Goal: Task Accomplishment & Management: Complete application form

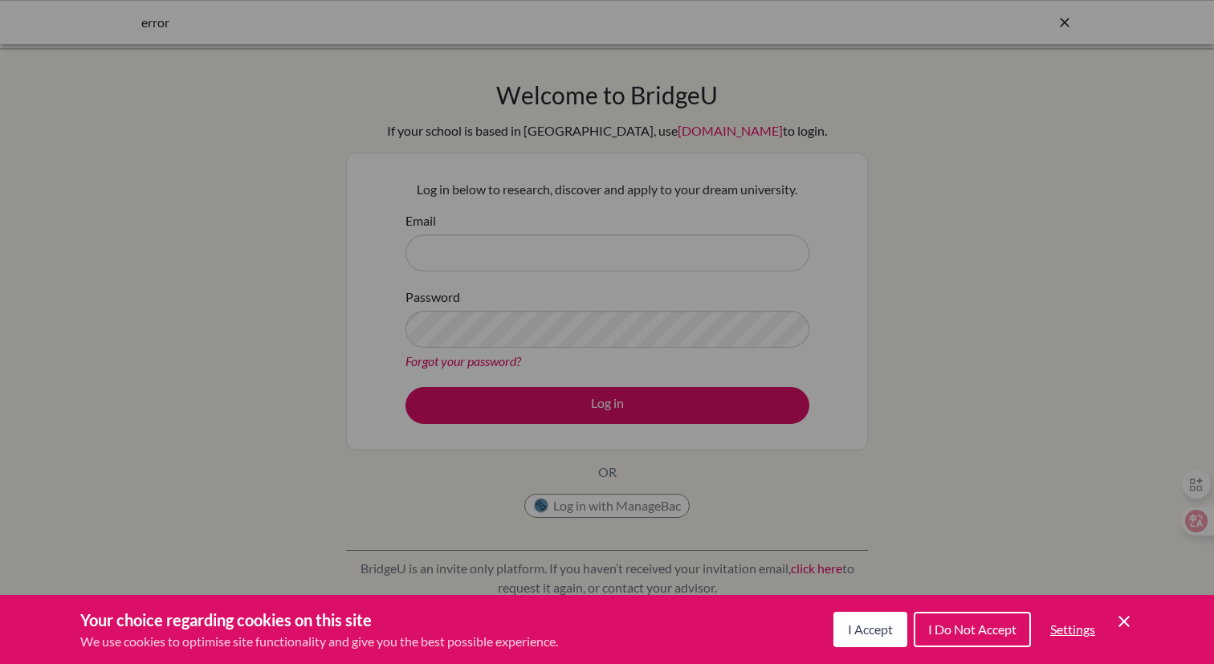
click at [890, 633] on span "I Accept" at bounding box center [870, 628] width 45 height 15
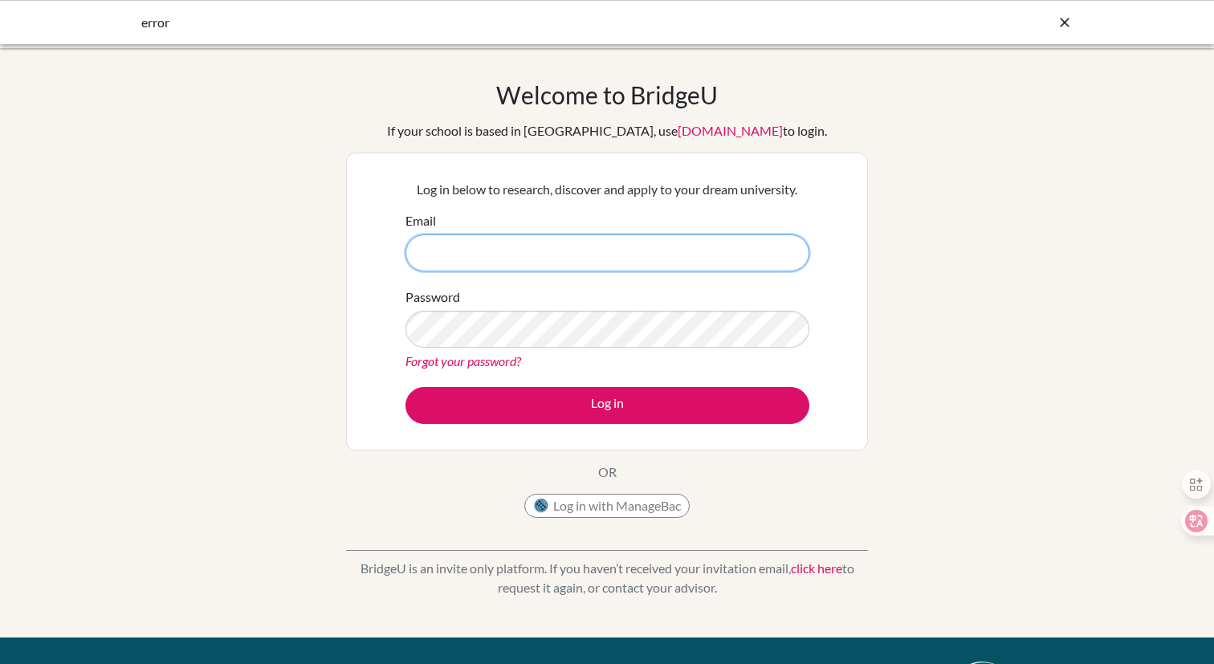
click at [467, 240] on input "Email" at bounding box center [607, 252] width 404 height 37
type input "ellie.hsu@iis.kh.edu.tw"
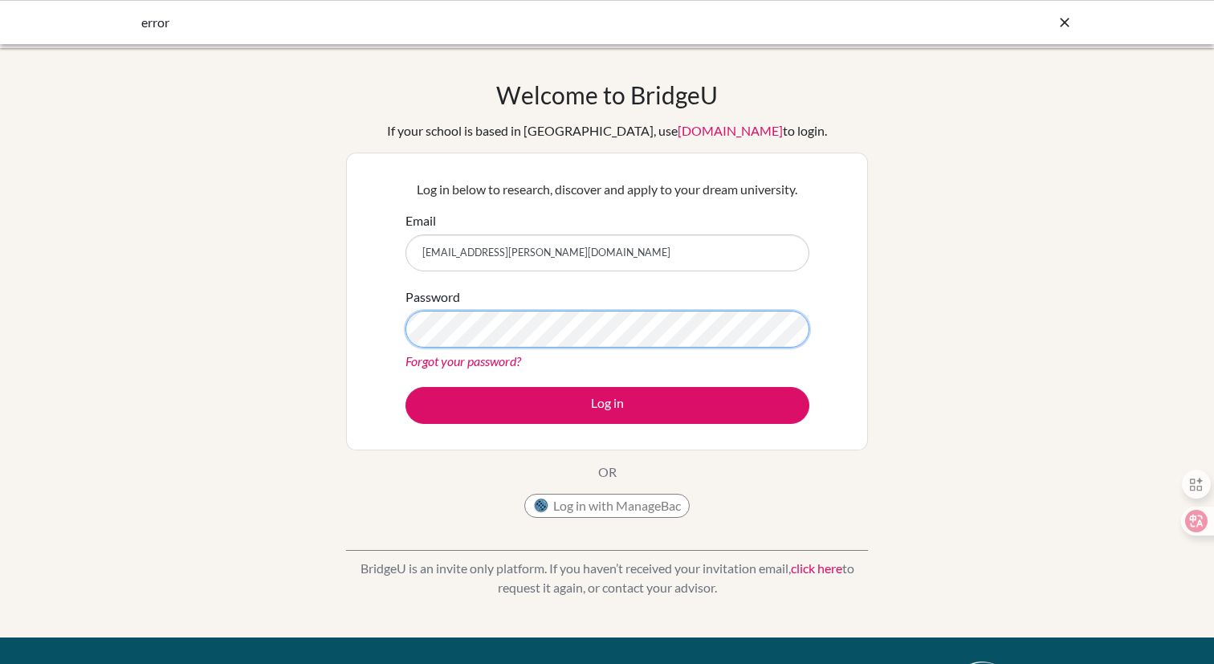
click at [405, 387] on button "Log in" at bounding box center [607, 405] width 404 height 37
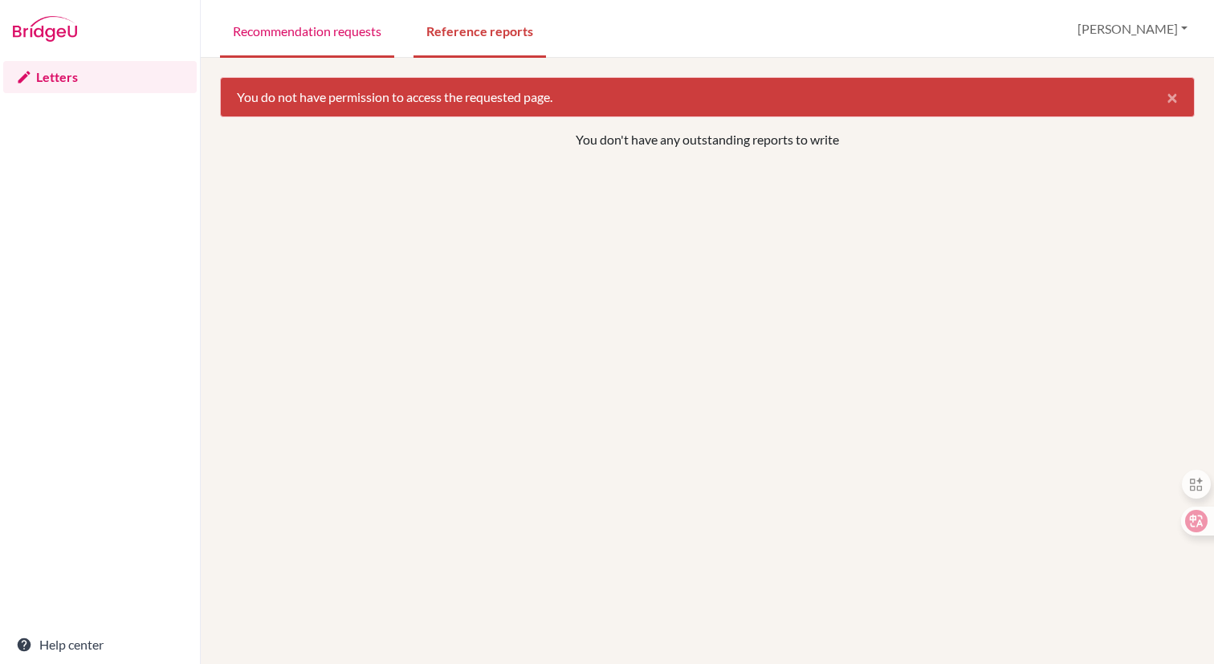
click at [348, 36] on link "Recommendation requests" at bounding box center [307, 29] width 174 height 55
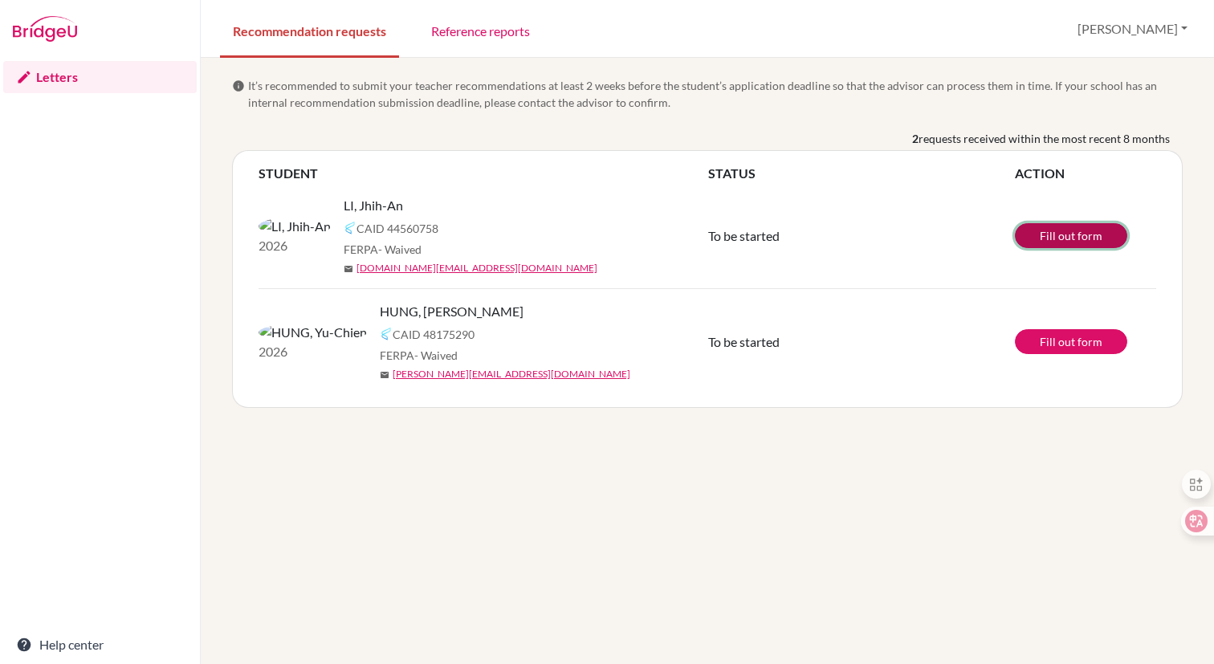
click at [1066, 230] on link "Fill out form" at bounding box center [1071, 235] width 112 height 25
click at [447, 22] on link "Reference reports" at bounding box center [480, 29] width 124 height 55
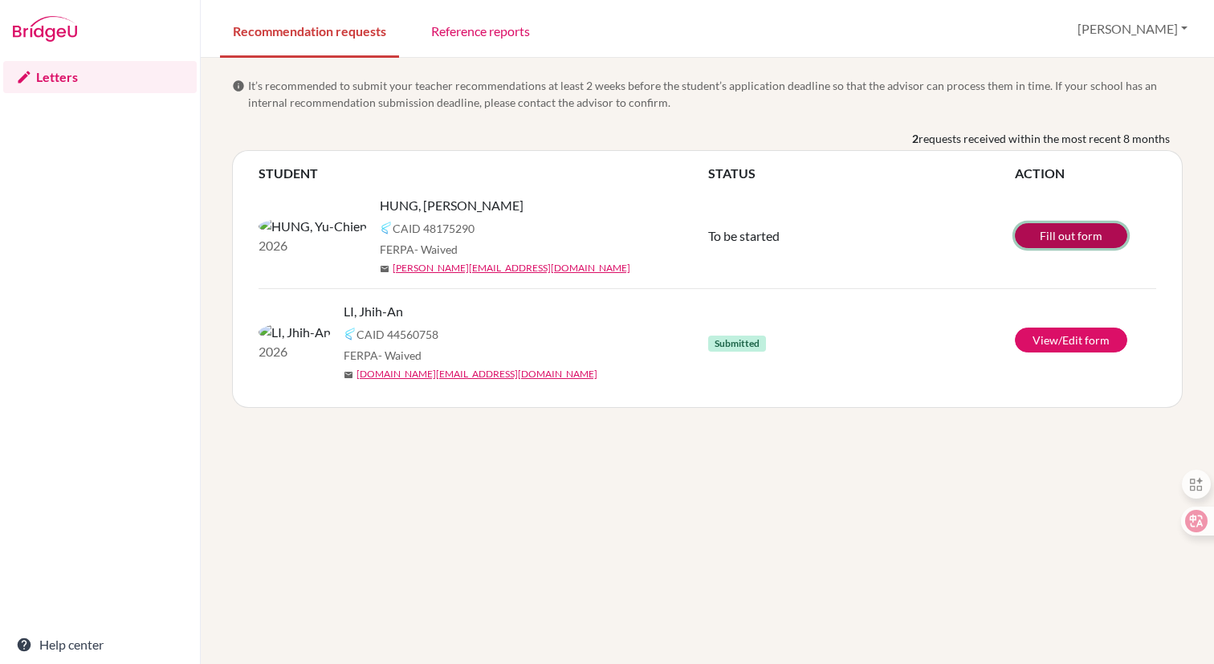
click at [1064, 231] on link "Fill out form" at bounding box center [1071, 235] width 112 height 25
